Goal: Participate in discussion: Engage in conversation with other users on a specific topic

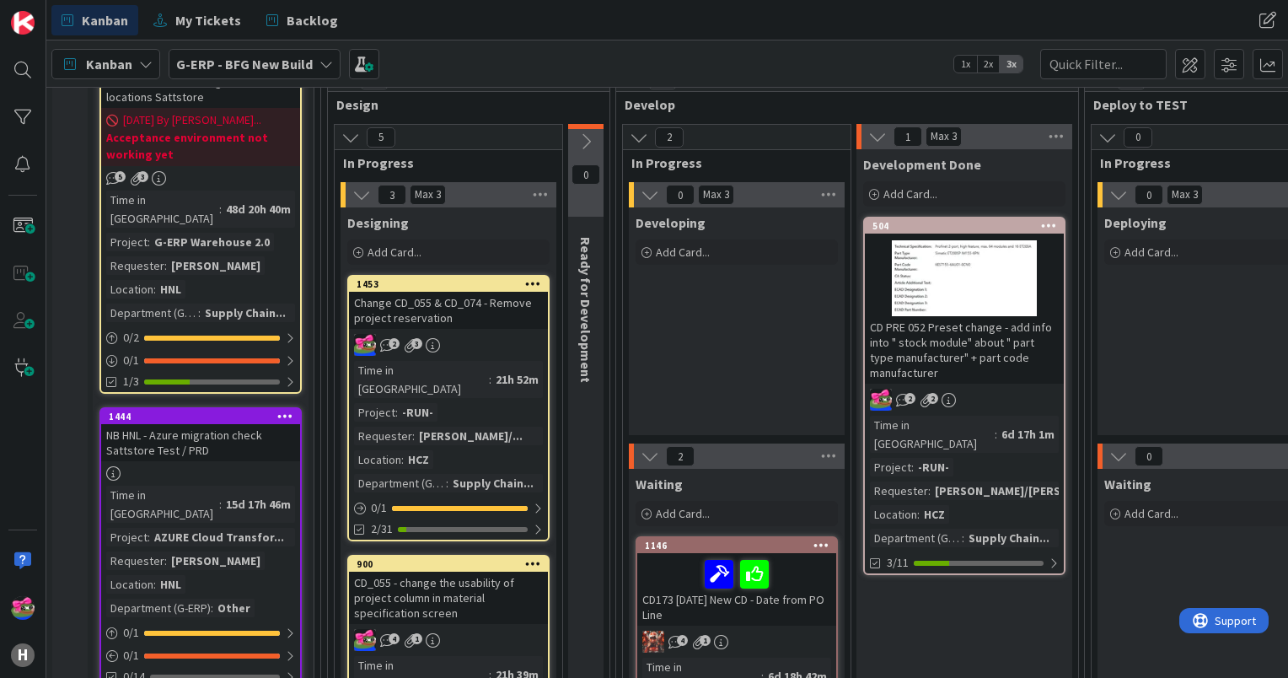
scroll to position [253, 0]
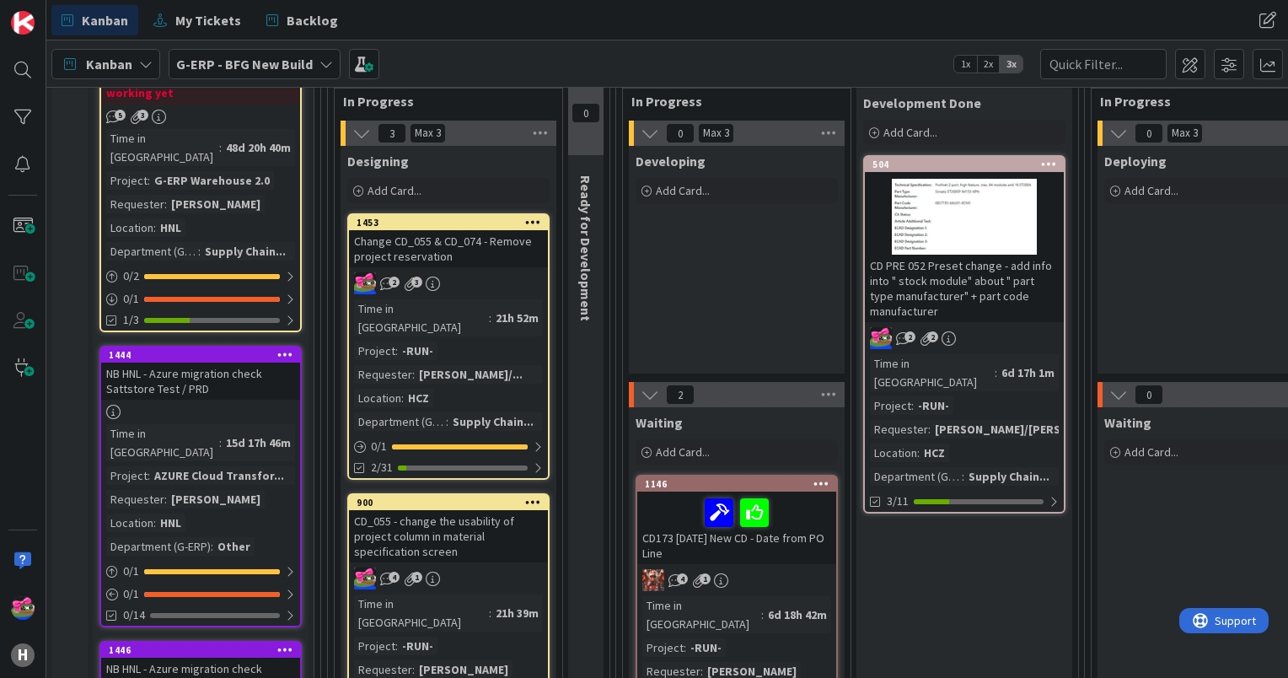
click at [528, 222] on icon at bounding box center [533, 222] width 16 height 12
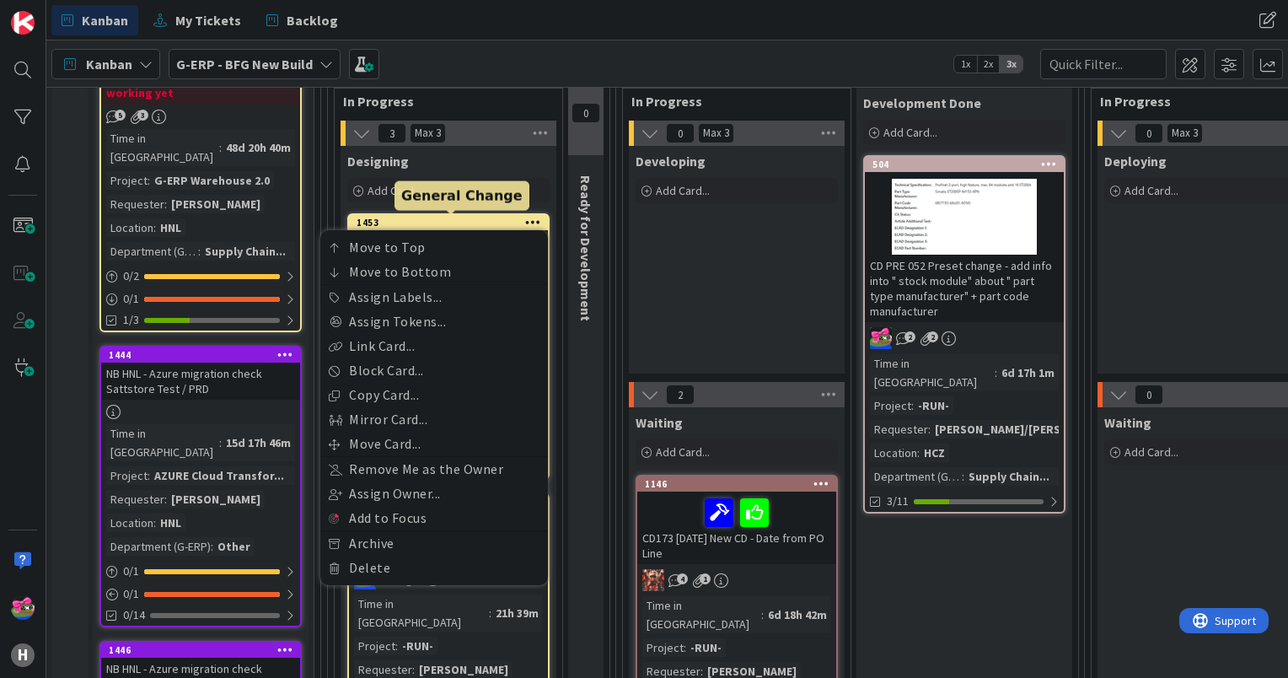
click at [422, 223] on div "1453" at bounding box center [452, 223] width 191 height 12
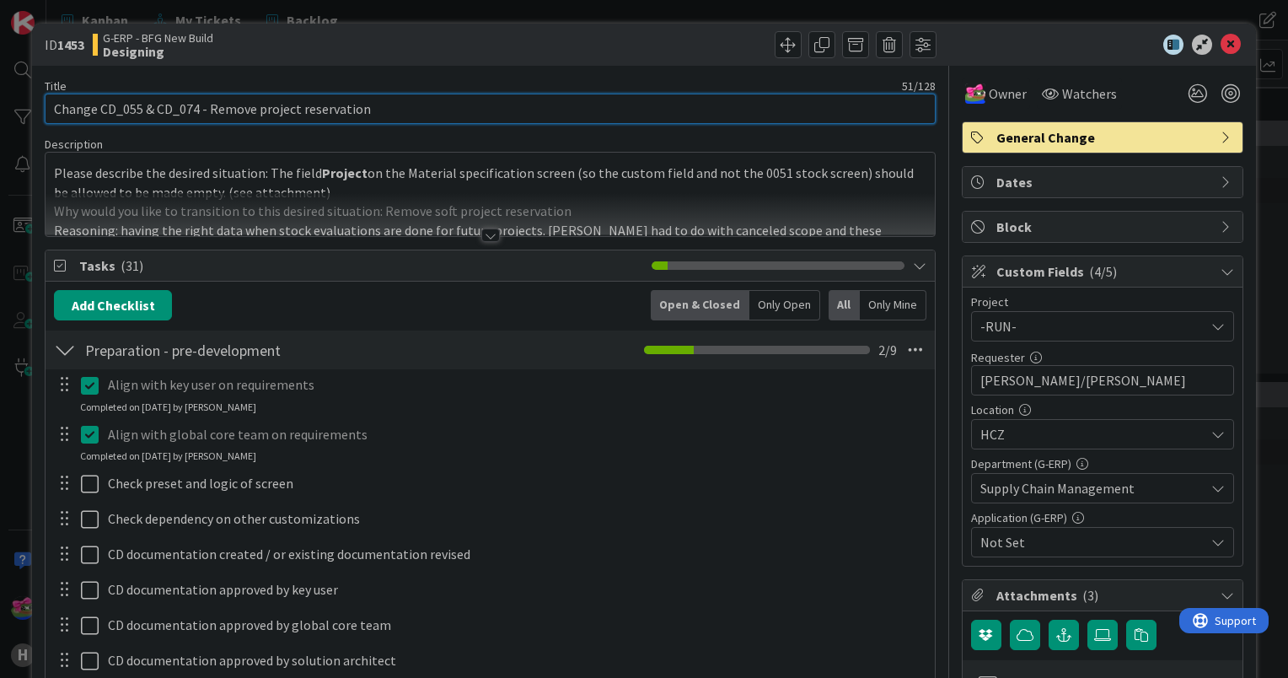
click at [53, 106] on input "Change CD_055 & CD_074 - Remove project reservation" at bounding box center [490, 109] width 891 height 30
drag, startPoint x: 93, startPoint y: 109, endPoint x: 14, endPoint y: 113, distance: 78.5
click at [14, 113] on div "ID 1453 G-ERP - BFG New Build Designing Title 59 / 128 [02-09] Change CD_055 & …" at bounding box center [644, 339] width 1288 height 678
type input "[02-09] Change CD_055 & CD_074 - Remove project reservation"
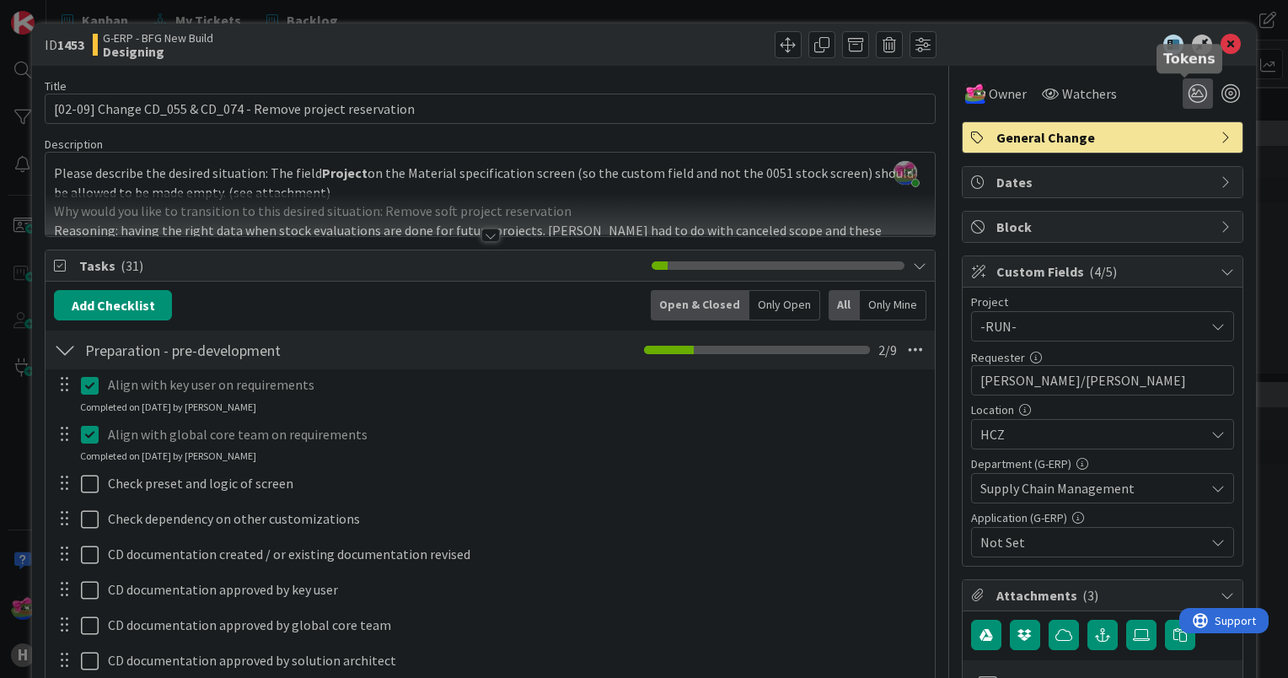
click at [1183, 98] on icon at bounding box center [1198, 93] width 30 height 30
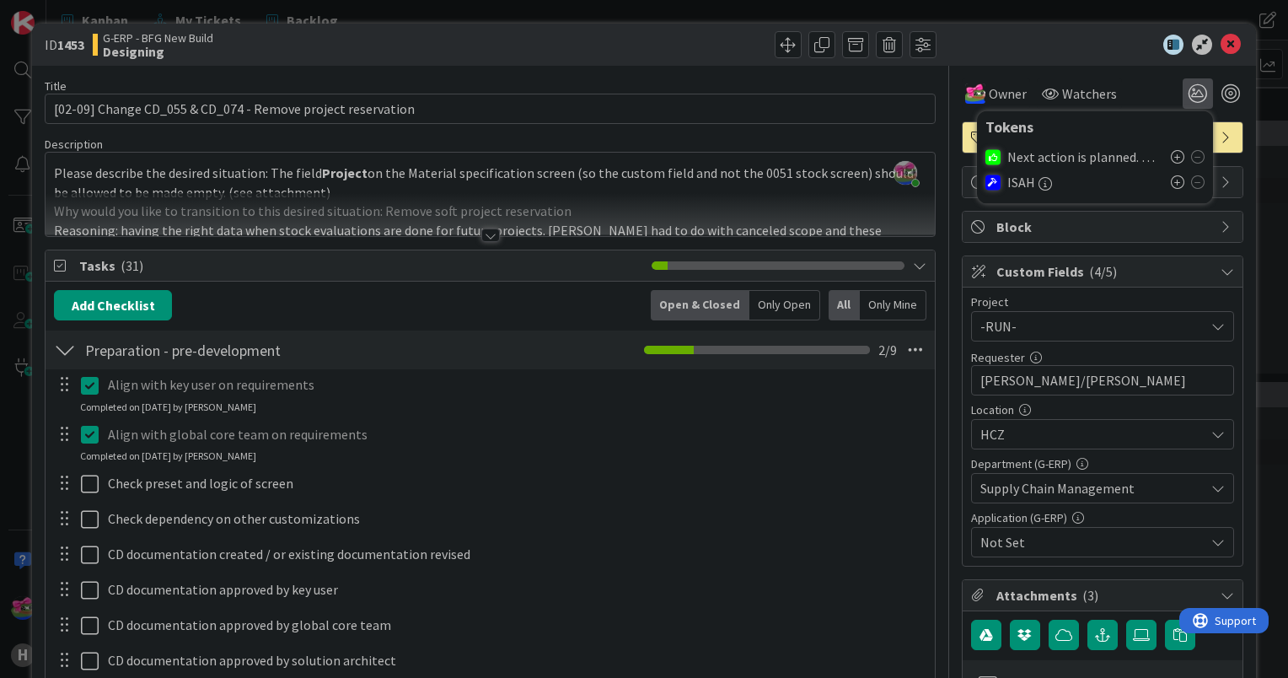
click at [1106, 153] on span "Next action is planned. No need for attention now" at bounding box center [1084, 156] width 155 height 15
click at [1171, 157] on icon at bounding box center [1177, 156] width 13 height 13
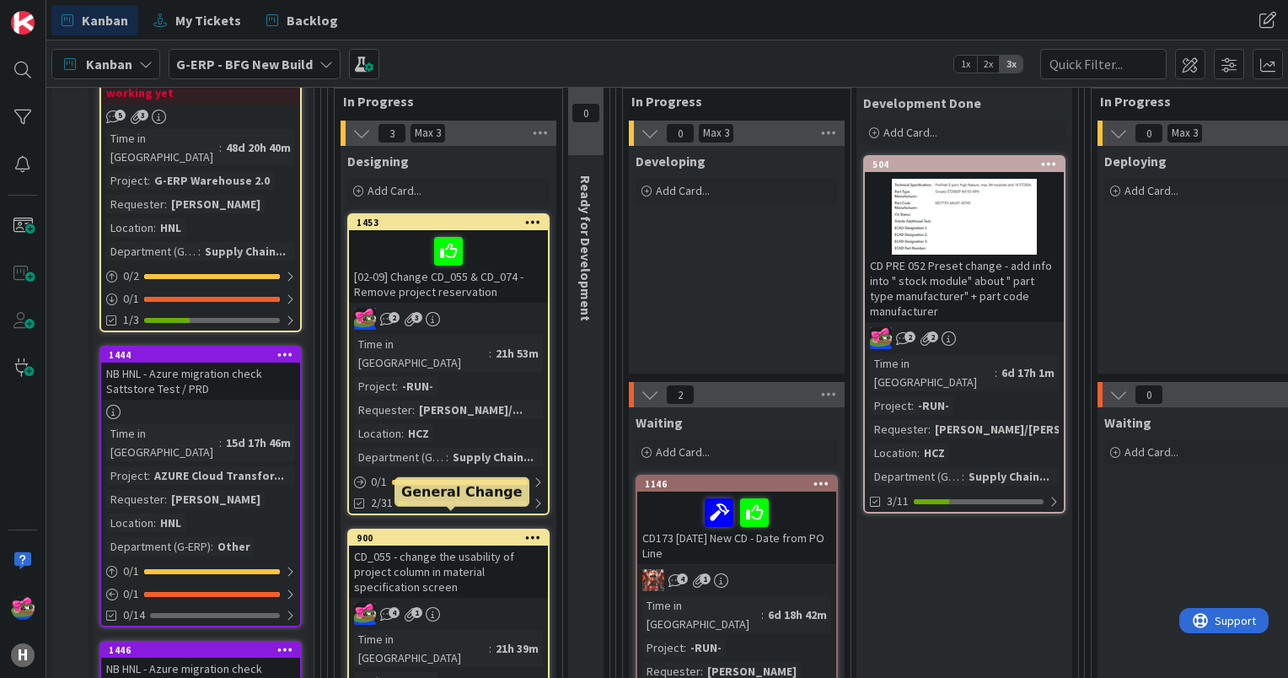
click at [423, 532] on div "900" at bounding box center [452, 538] width 191 height 12
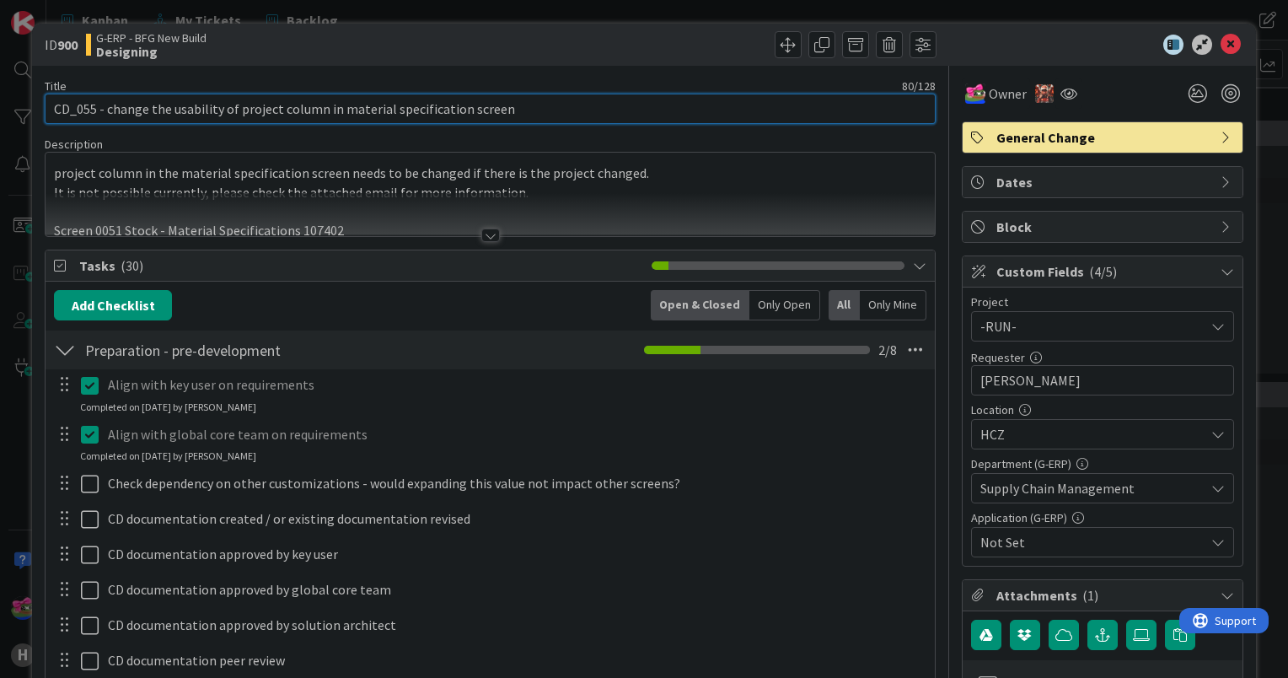
click at [50, 105] on input "CD_055 - change the usability of project column in material specification screen" at bounding box center [490, 109] width 891 height 30
paste input "[02-09]"
type input "[02-09] CD_055 - change the usability of project column in material specificati…"
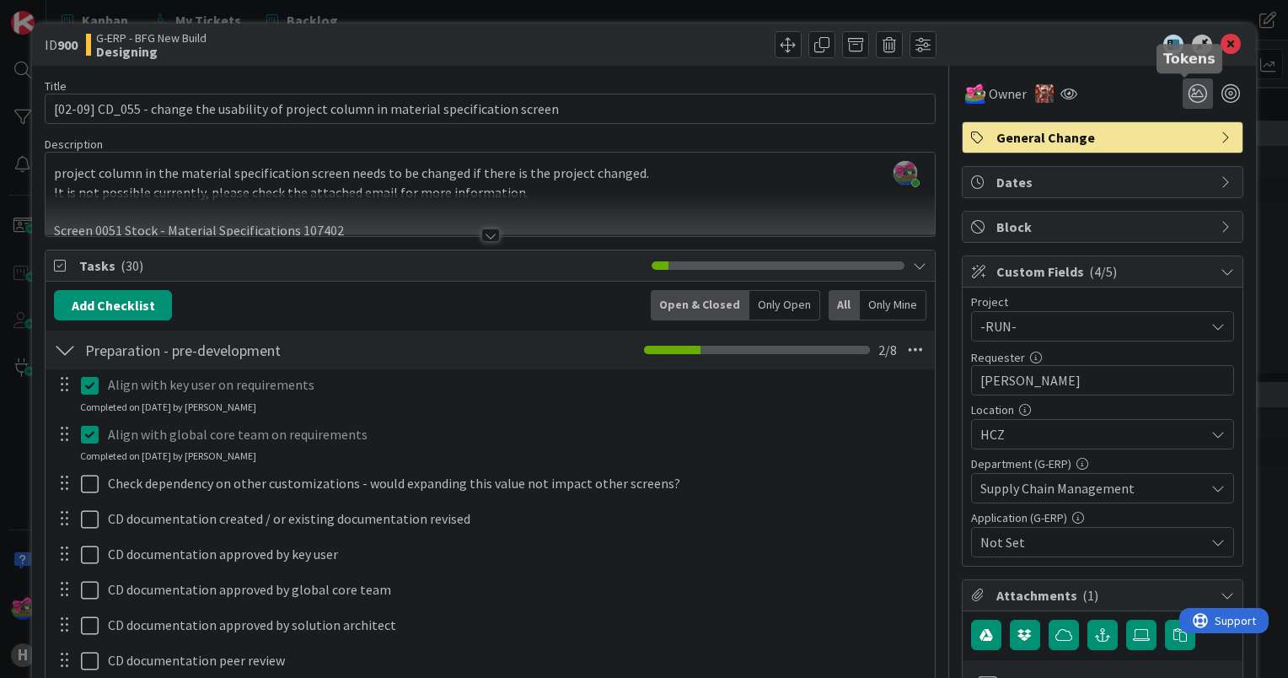
click at [1188, 88] on icon at bounding box center [1198, 93] width 30 height 30
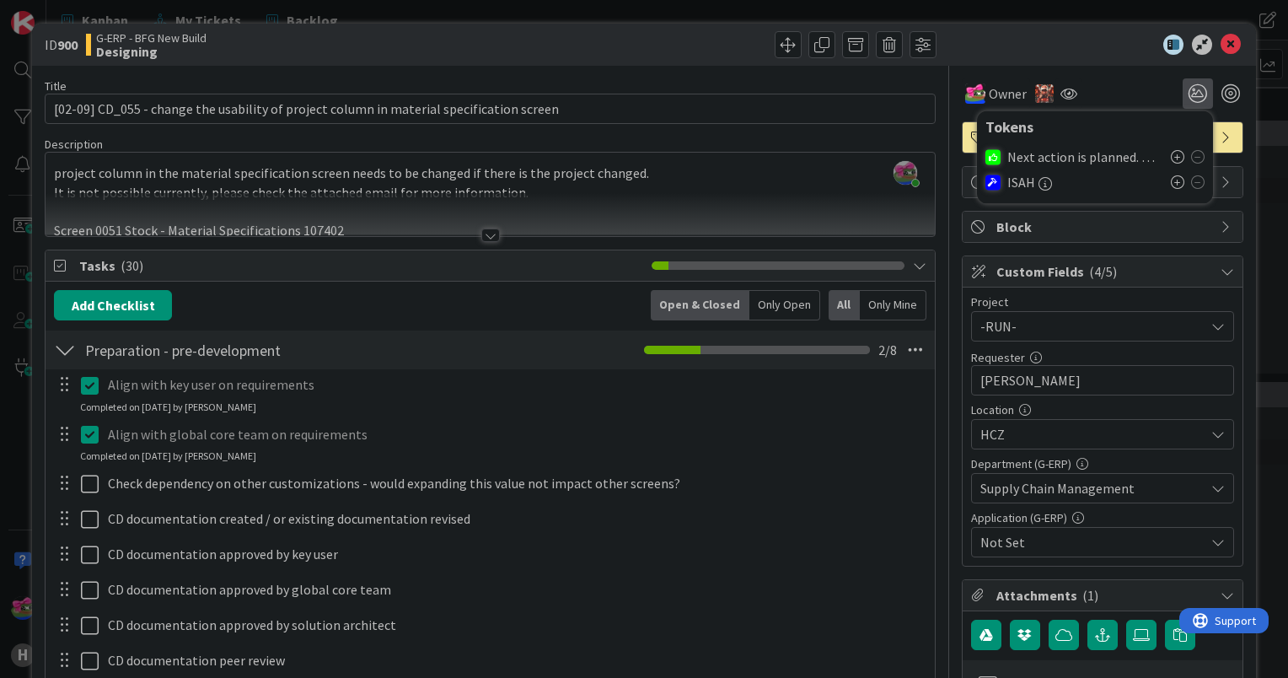
click at [1171, 153] on icon at bounding box center [1177, 156] width 13 height 13
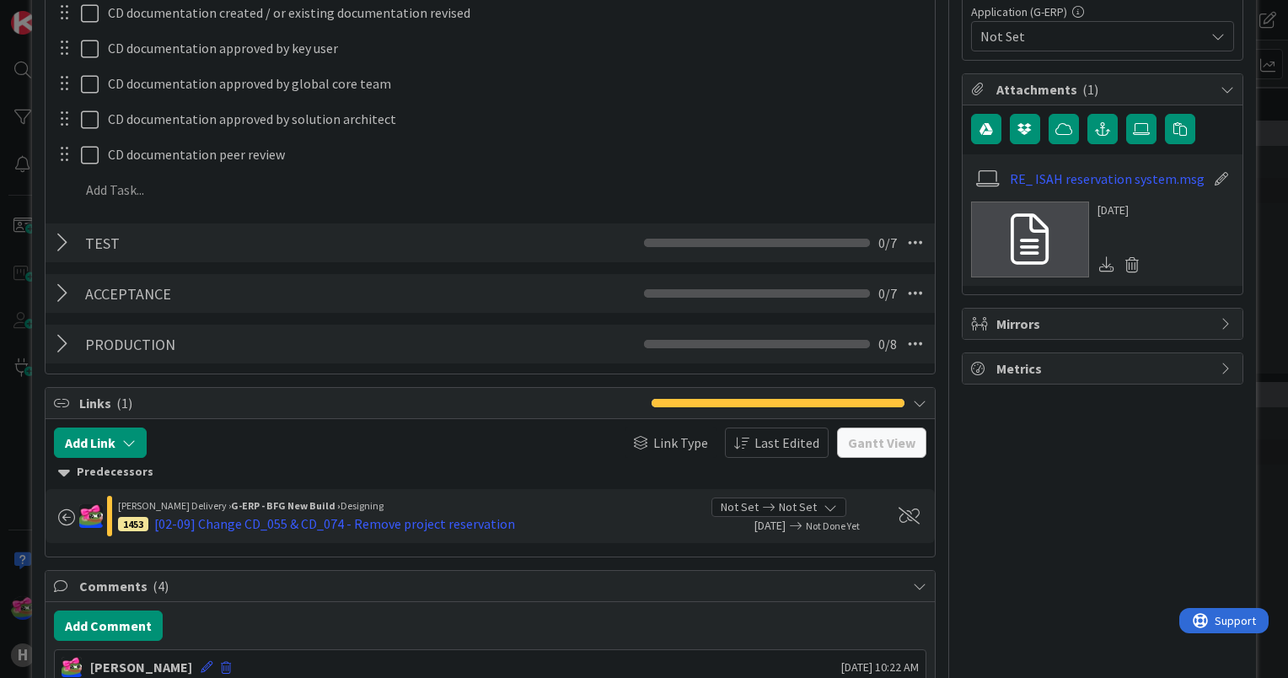
scroll to position [759, 0]
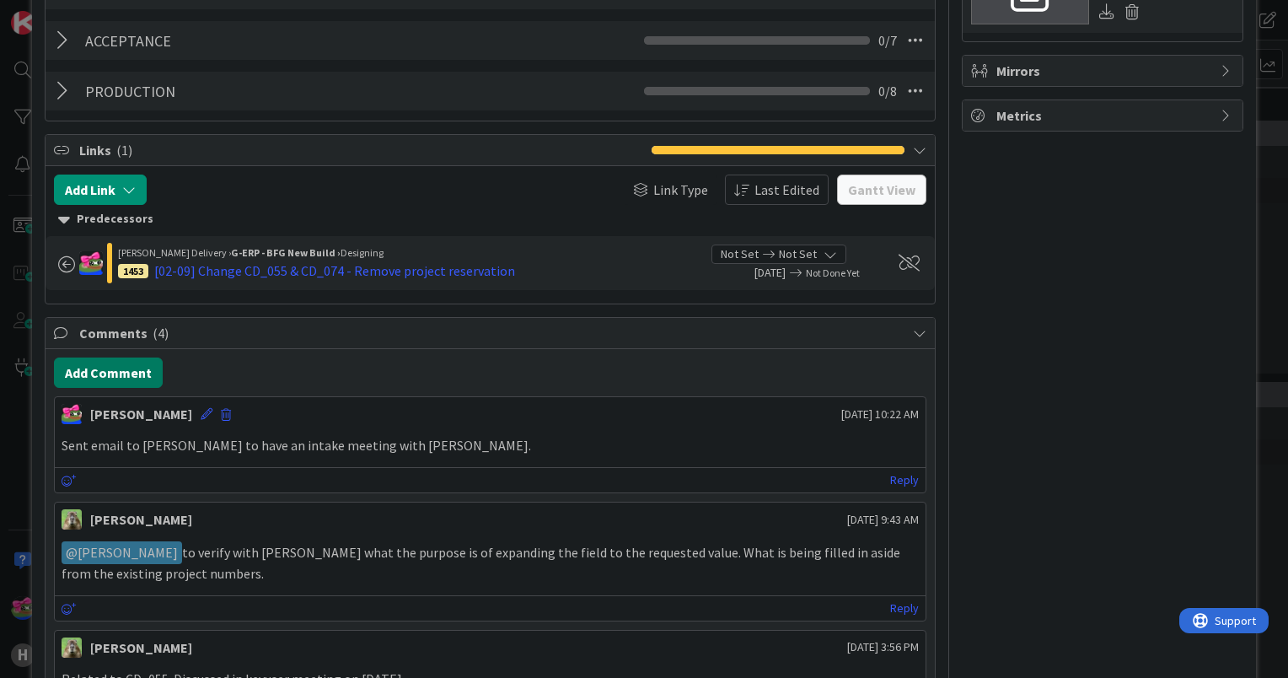
click at [121, 371] on button "Add Comment" at bounding box center [108, 372] width 109 height 30
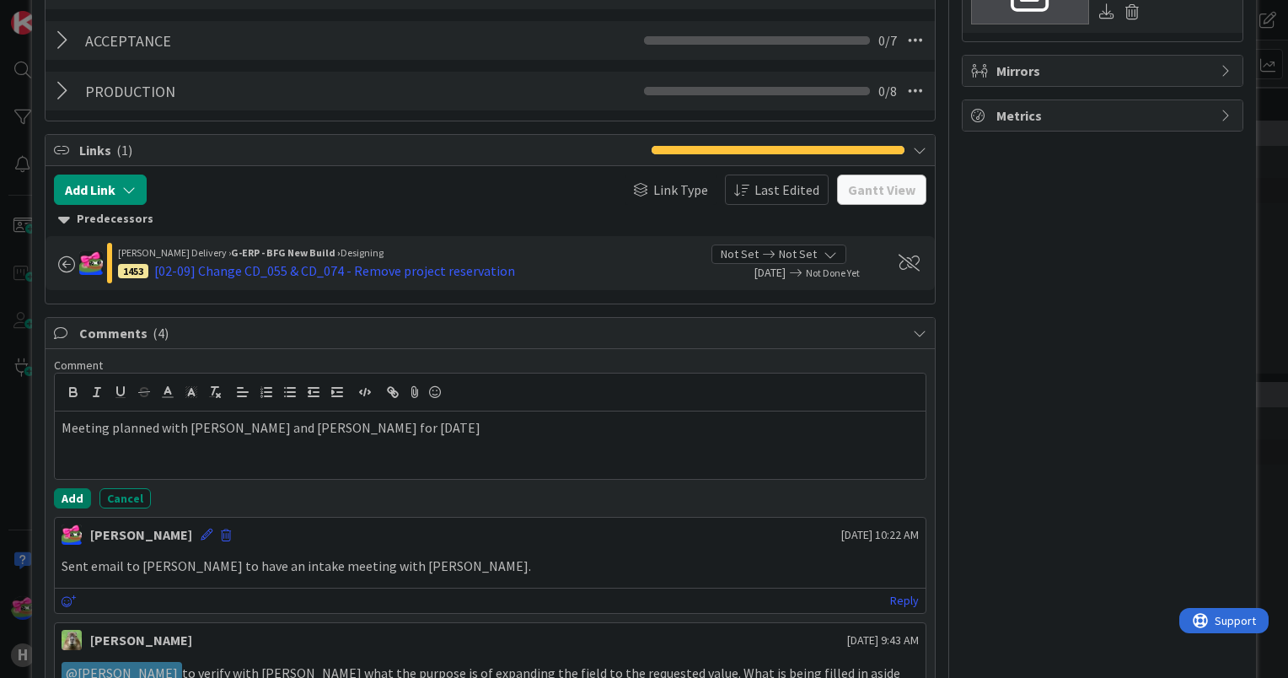
click at [74, 497] on button "Add" at bounding box center [72, 498] width 37 height 20
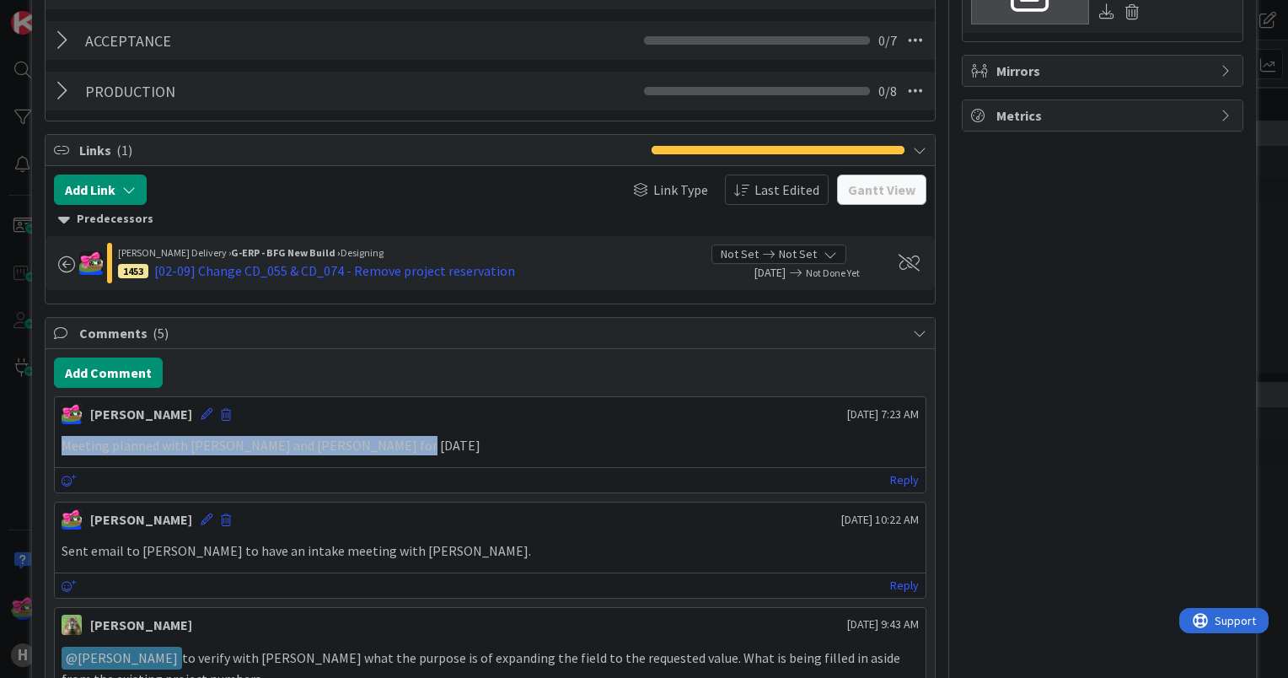
drag, startPoint x: 426, startPoint y: 442, endPoint x: 12, endPoint y: 447, distance: 414.7
click at [12, 447] on div "ID 900 G-ERP - BFG New Build Designing Title 88 / 128 [02-09] CD_055 - change t…" at bounding box center [644, 339] width 1288 height 678
copy p "Meeting planned with [PERSON_NAME] and [PERSON_NAME] for [DATE]"
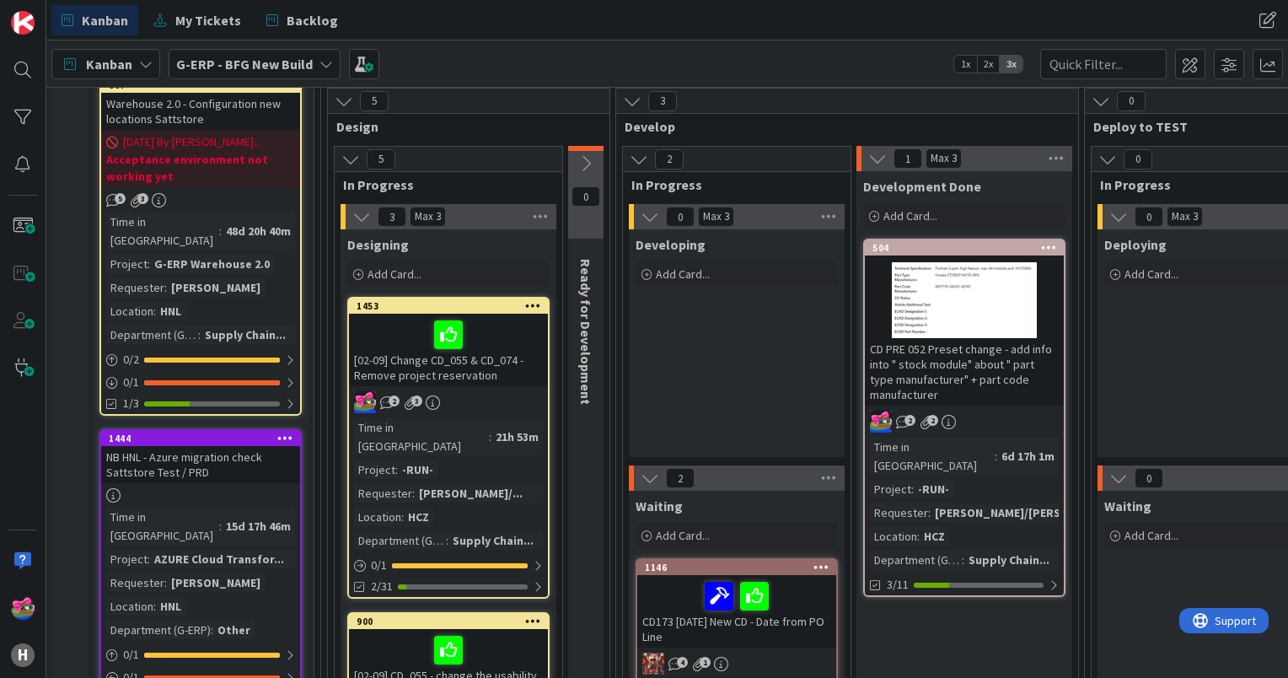
scroll to position [169, 0]
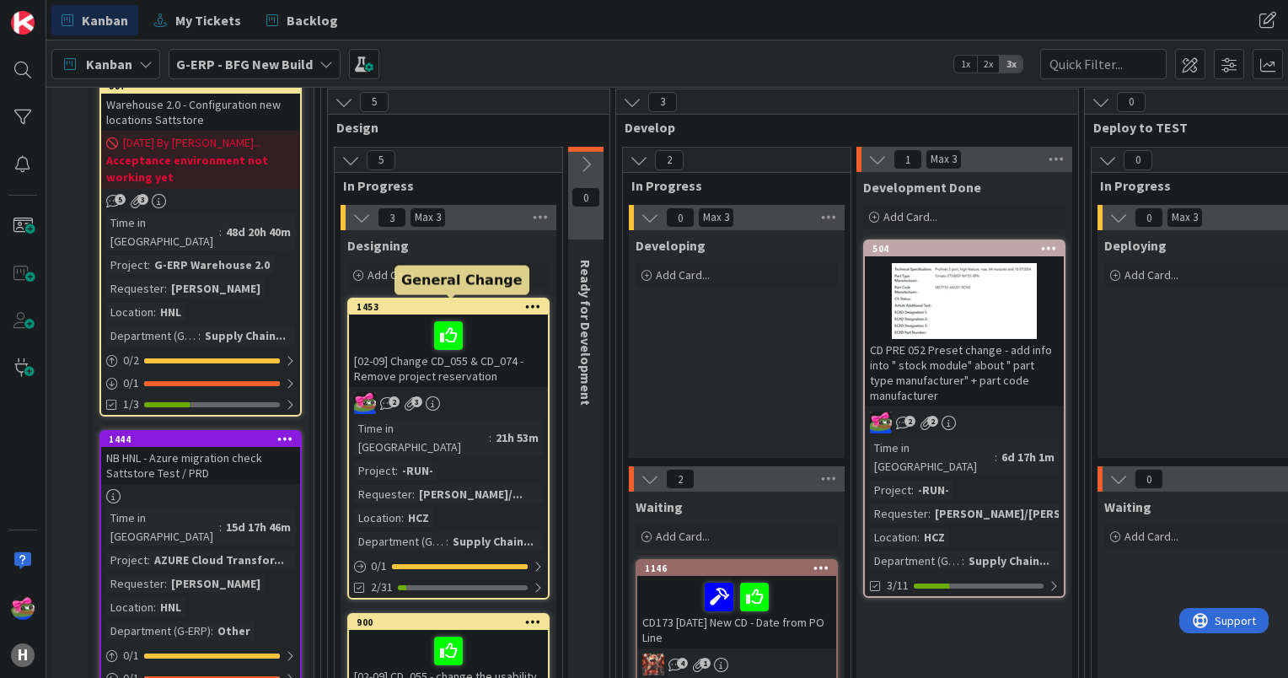
click at [445, 308] on div "1453" at bounding box center [452, 307] width 191 height 12
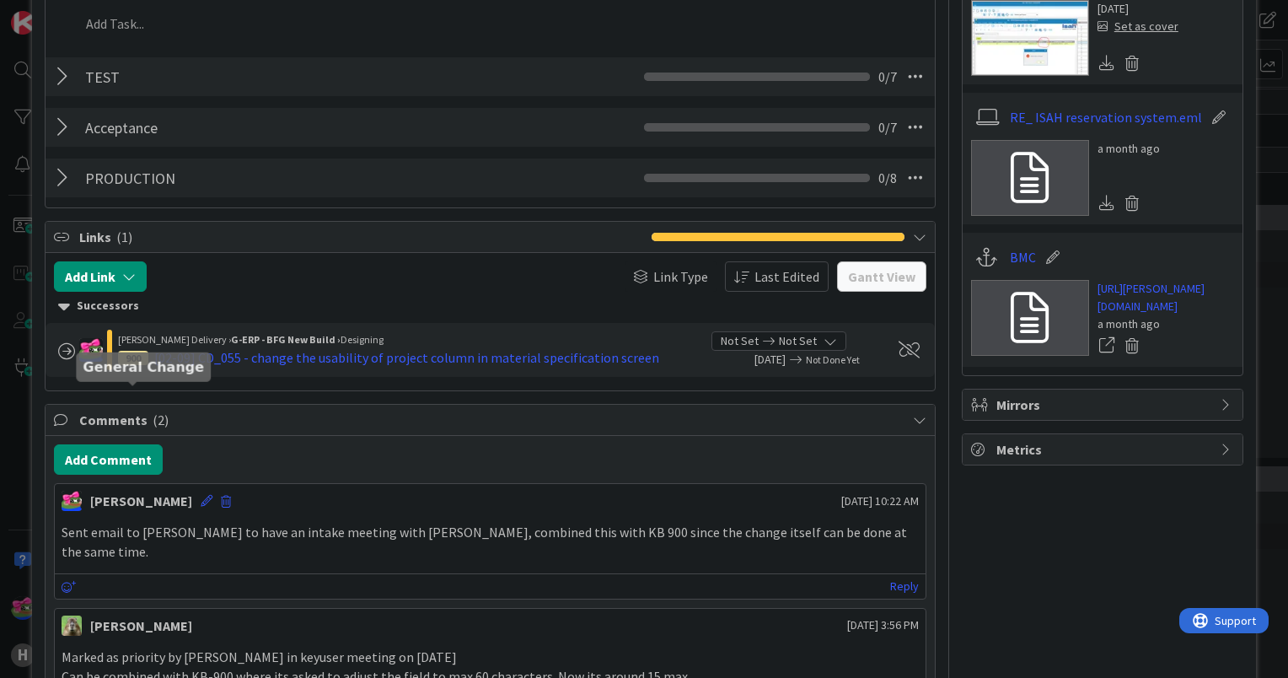
scroll to position [759, 0]
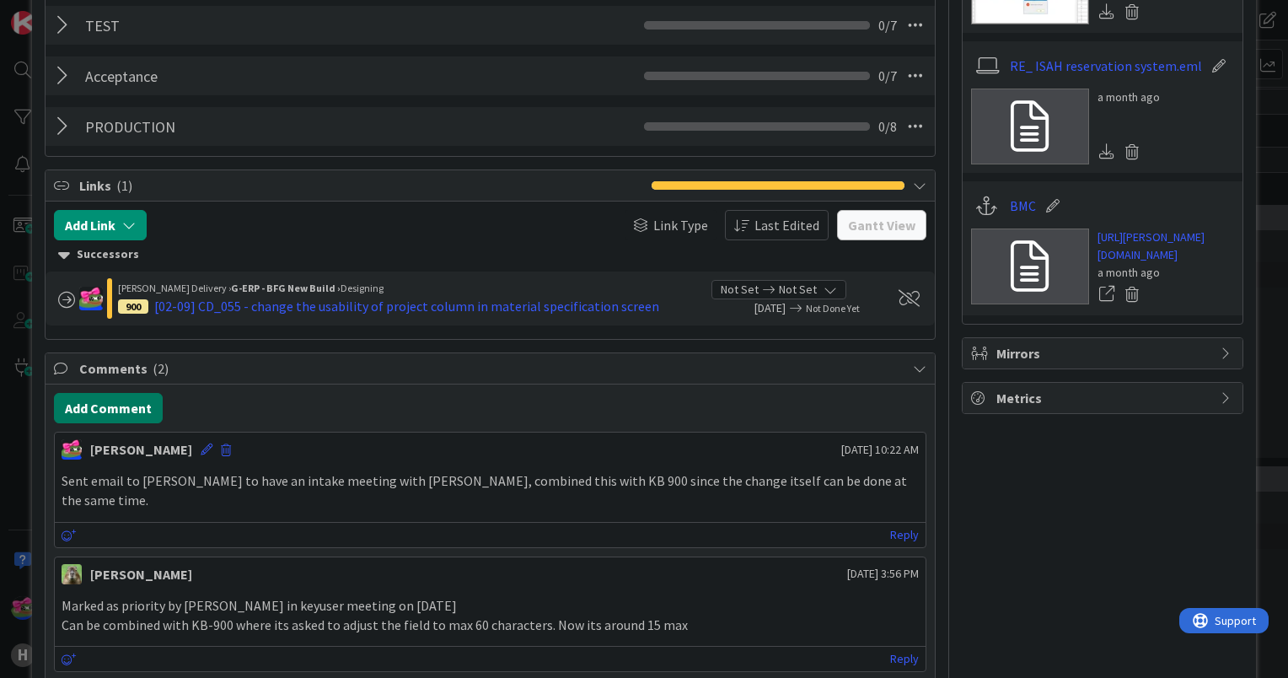
click at [112, 401] on button "Add Comment" at bounding box center [108, 408] width 109 height 30
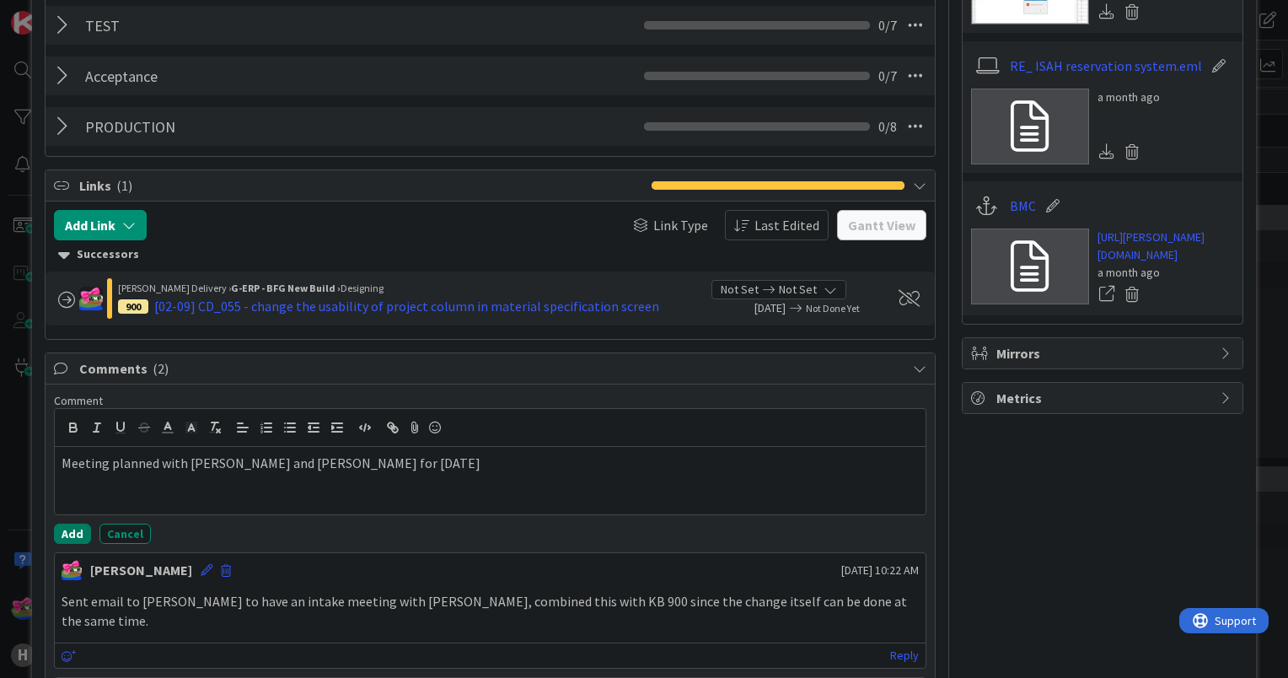
click at [64, 533] on button "Add" at bounding box center [72, 533] width 37 height 20
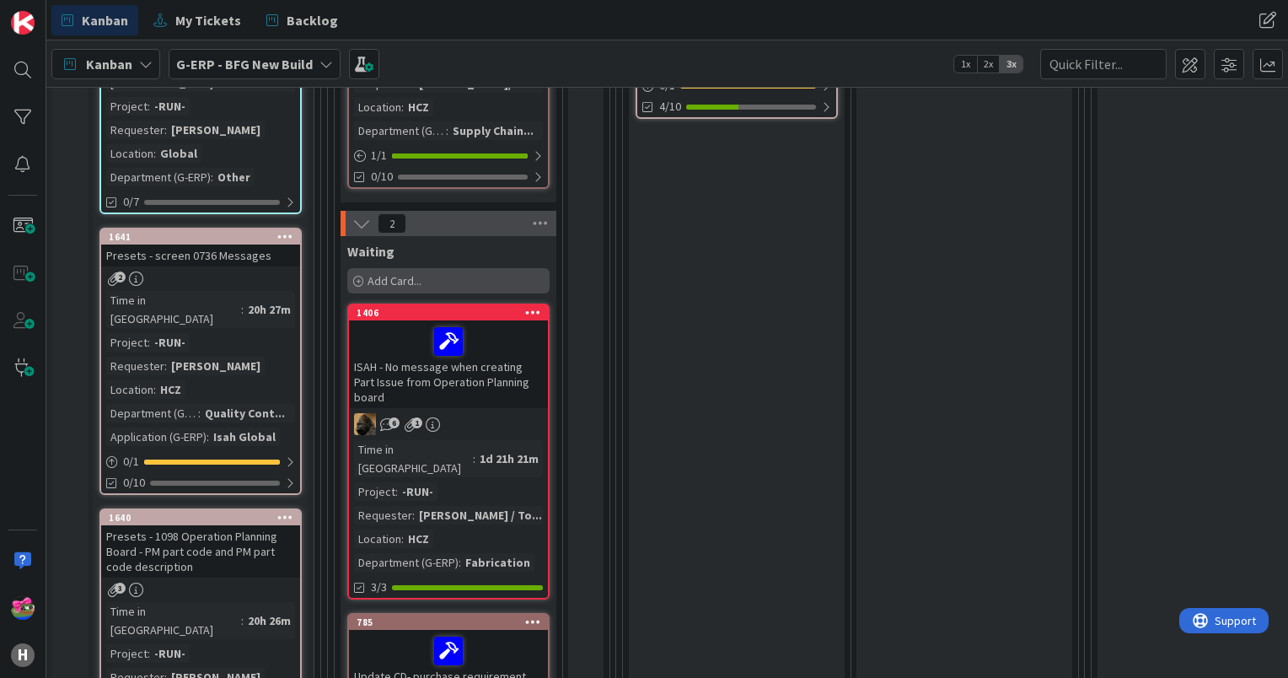
scroll to position [1264, 0]
